Goal: Navigation & Orientation: Find specific page/section

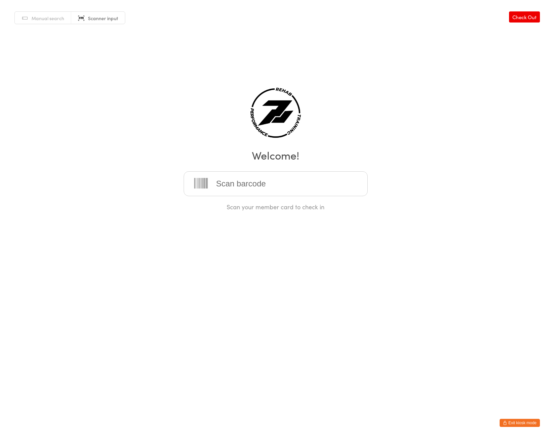
click at [523, 424] on button "Exit kiosk mode" at bounding box center [520, 423] width 40 height 8
